Goal: Obtain resource: Obtain resource

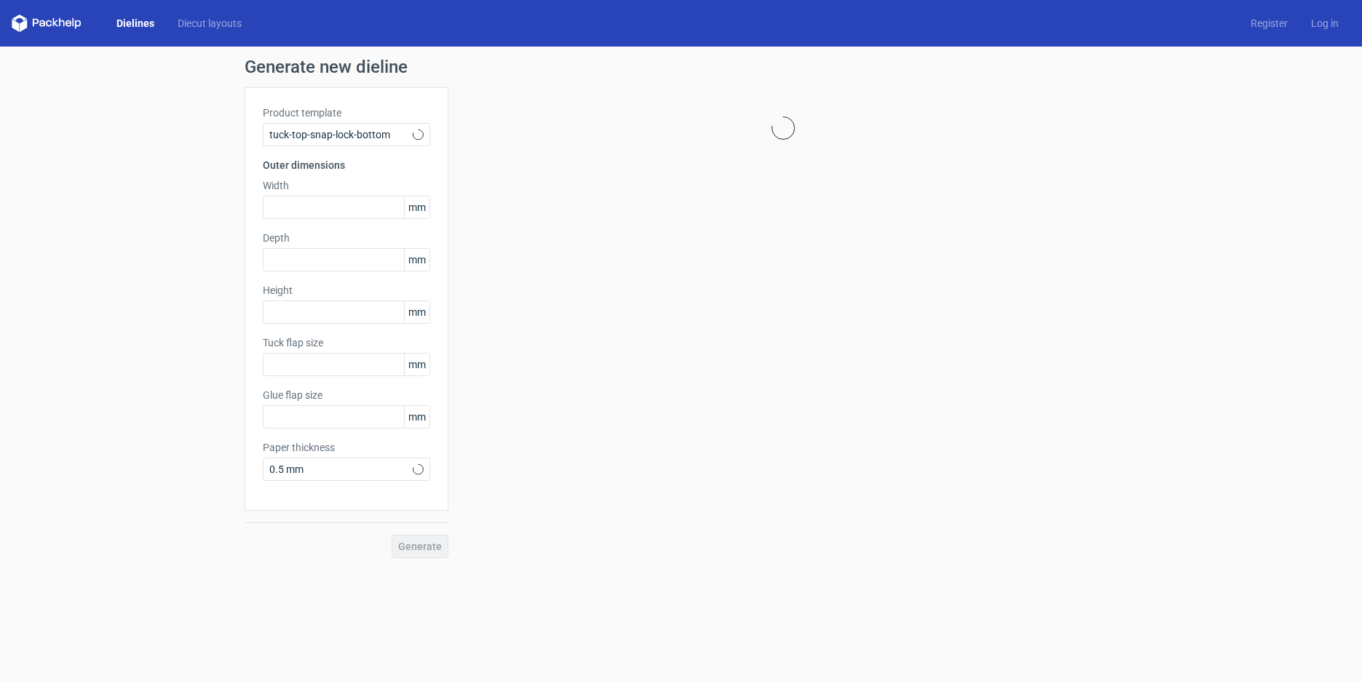
type input "15"
type input "10"
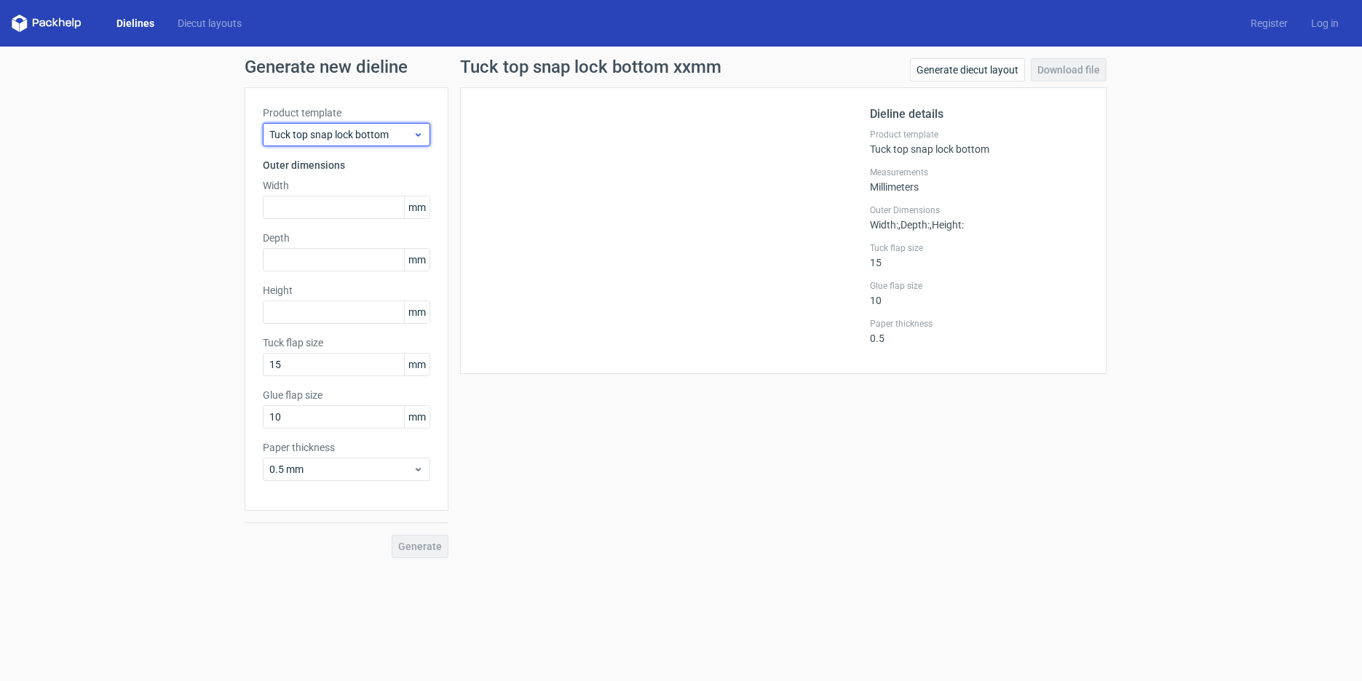
click at [400, 140] on span "Tuck top snap lock bottom" at bounding box center [340, 134] width 143 height 15
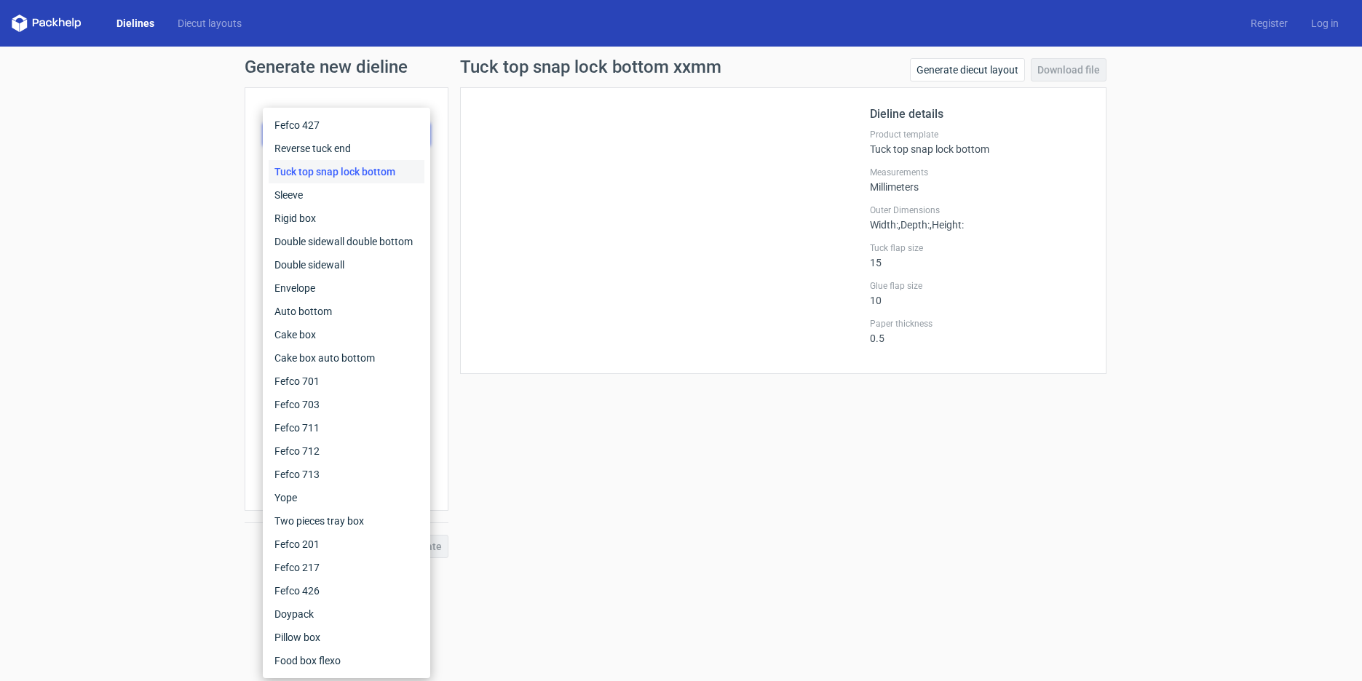
click at [374, 172] on div "Tuck top snap lock bottom" at bounding box center [347, 171] width 156 height 23
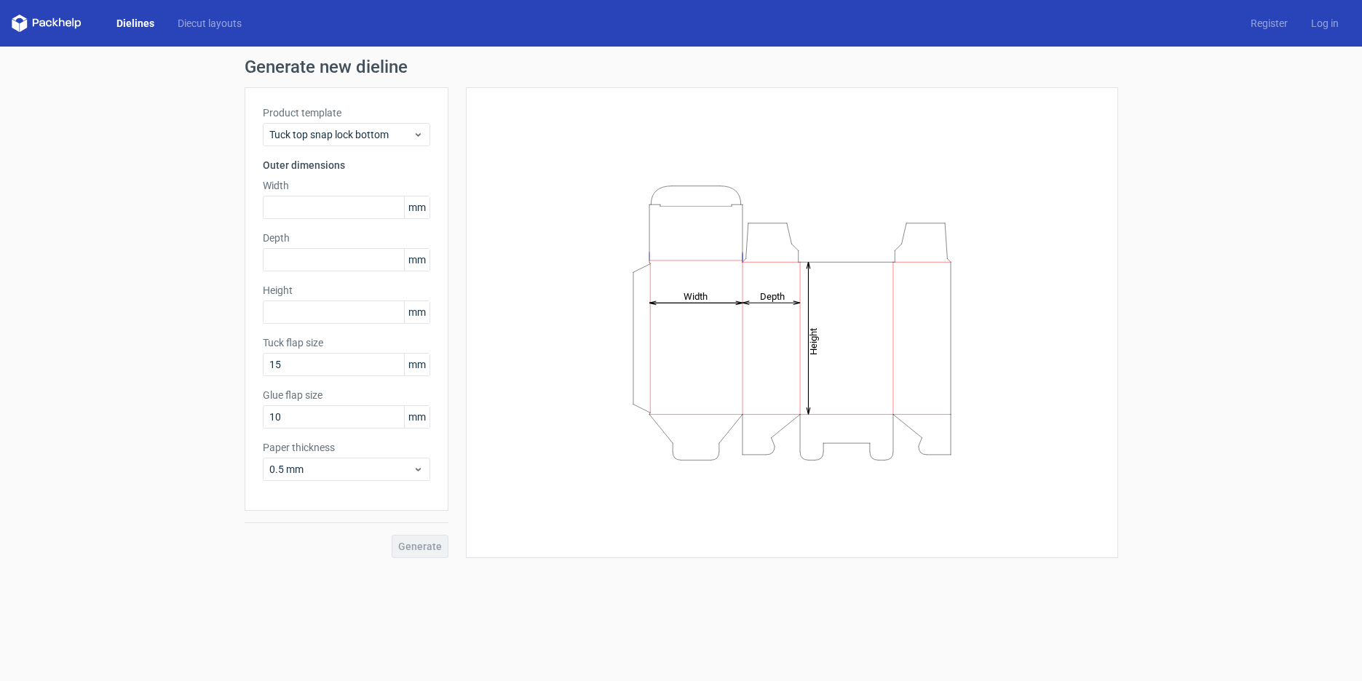
click at [344, 191] on label "Width" at bounding box center [346, 185] width 167 height 15
click at [335, 200] on input "text" at bounding box center [346, 207] width 167 height 23
type input "160"
type input "50"
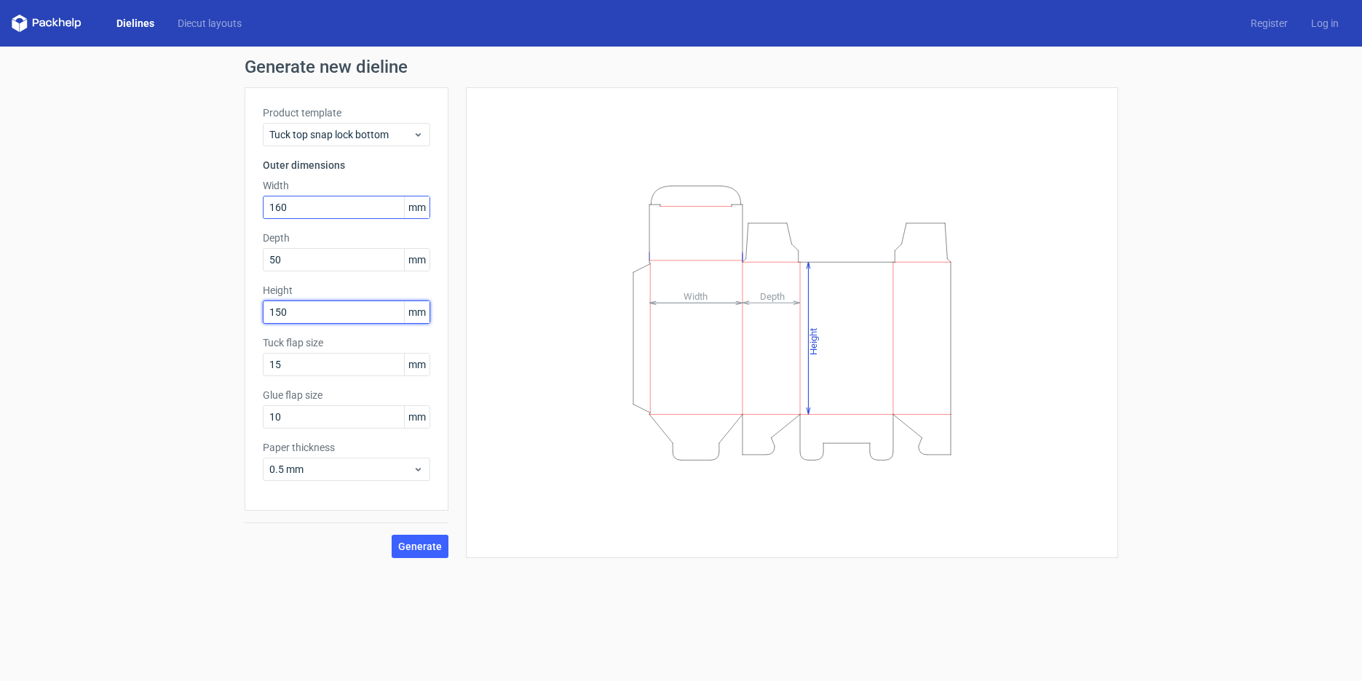
type input "150"
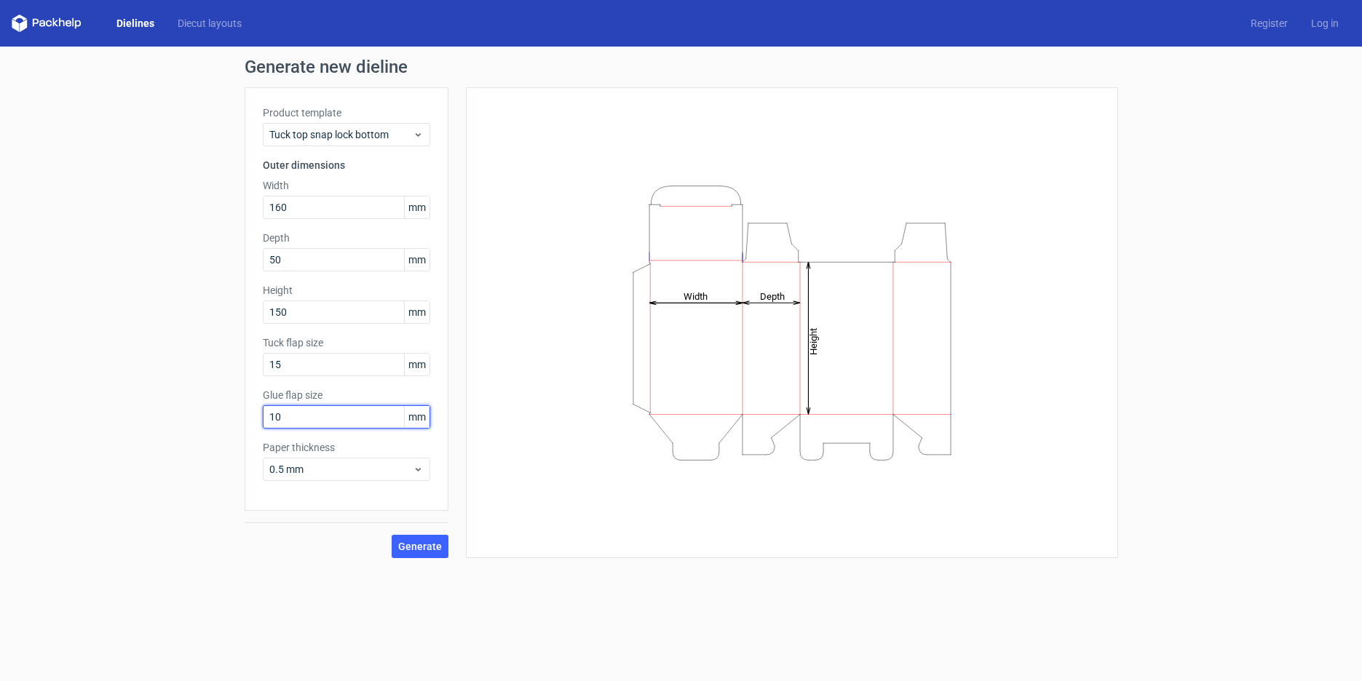
drag, startPoint x: 326, startPoint y: 417, endPoint x: 102, endPoint y: 446, distance: 226.0
click at [103, 449] on div "Generate new dieline Product template Tuck top snap lock bottom Outer dimension…" at bounding box center [681, 308] width 1362 height 523
type input "20"
click at [399, 550] on button "Generate" at bounding box center [420, 546] width 57 height 23
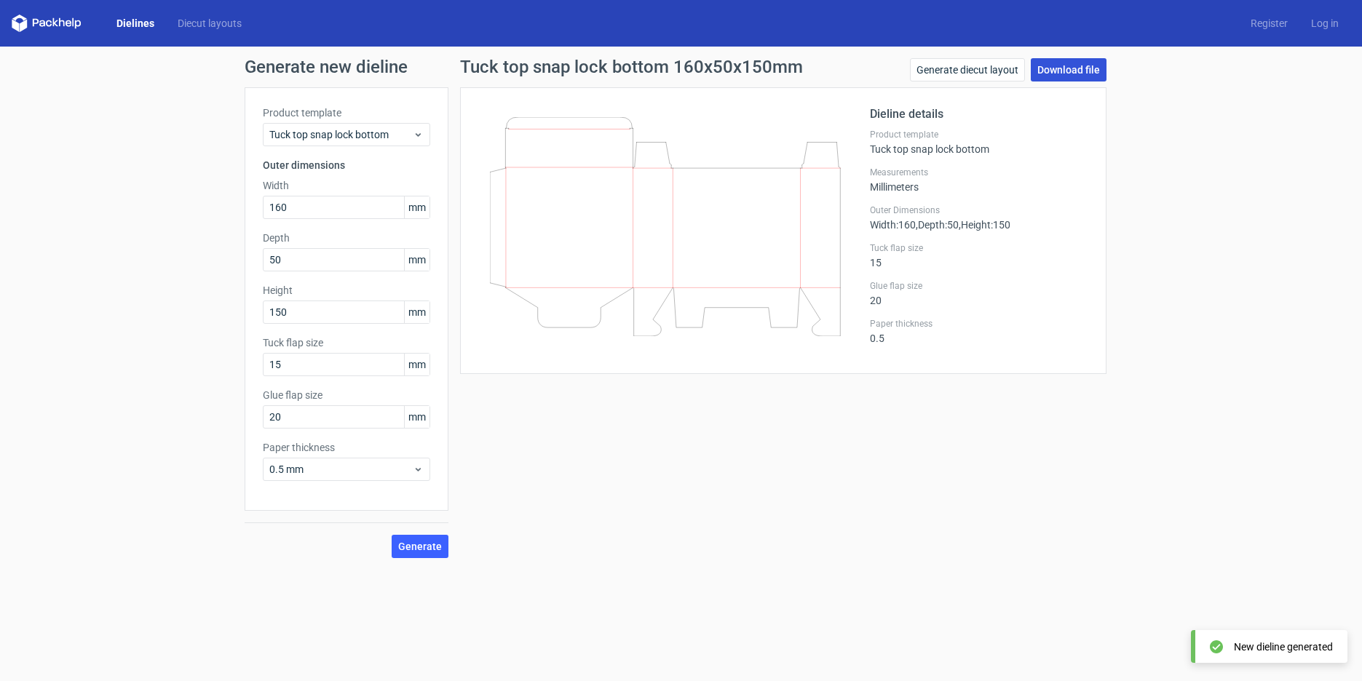
click at [1094, 70] on link "Download file" at bounding box center [1069, 69] width 76 height 23
